Goal: Task Accomplishment & Management: Use online tool/utility

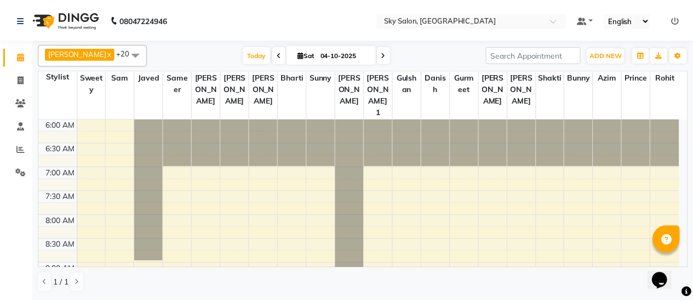
scroll to position [475, 0]
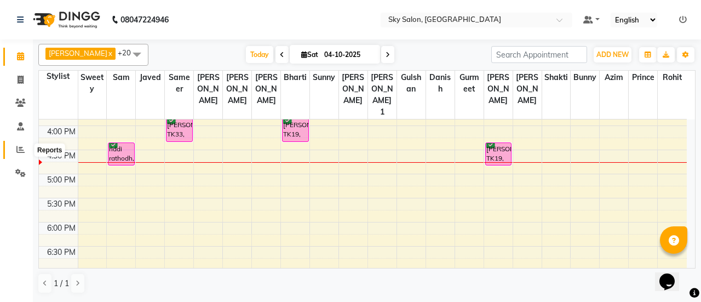
click at [17, 151] on icon at bounding box center [20, 149] width 8 height 8
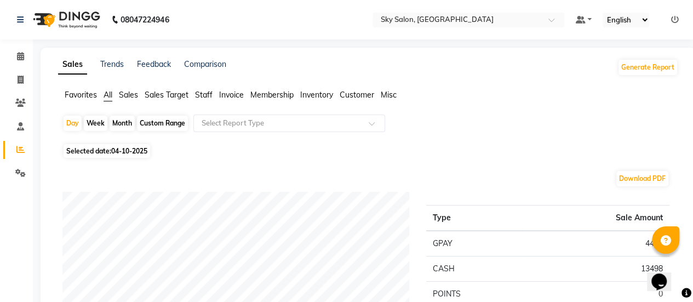
click at [204, 95] on span "Staff" at bounding box center [204, 95] width 18 height 10
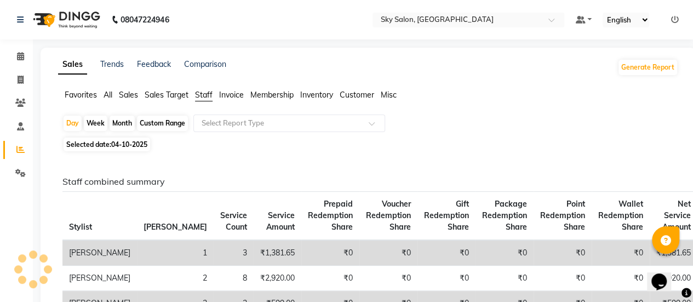
click at [155, 121] on div "Custom Range" at bounding box center [162, 123] width 51 height 15
select select "10"
select select "2025"
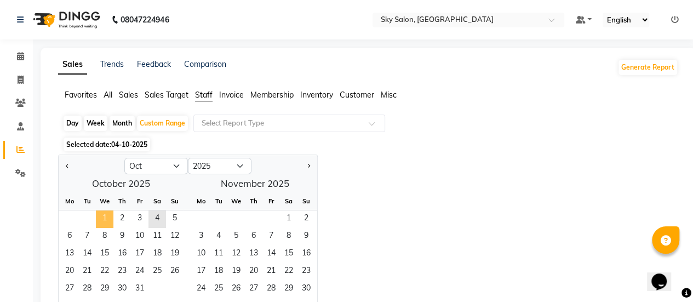
click at [103, 219] on span "1" at bounding box center [105, 219] width 18 height 18
click at [160, 222] on span "4" at bounding box center [157, 219] width 18 height 18
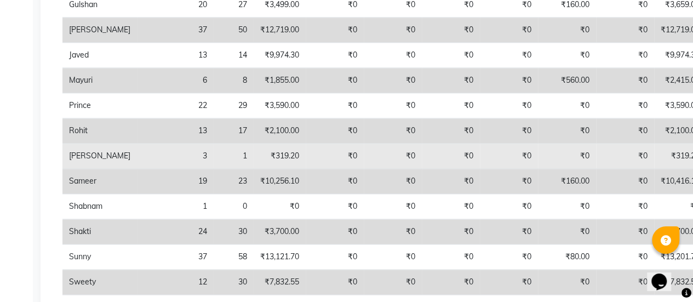
scroll to position [536, 0]
